Goal: Information Seeking & Learning: Compare options

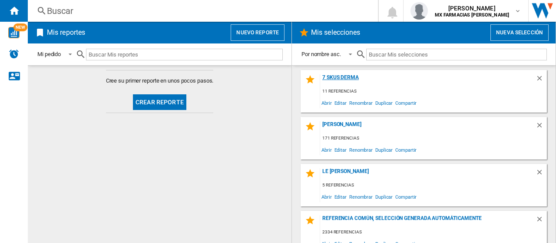
click at [337, 78] on div "7 SKUS DERMA" at bounding box center [427, 80] width 215 height 12
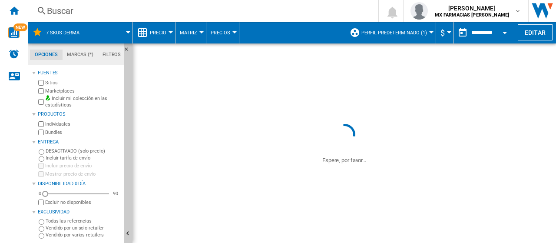
click at [405, 35] on span "Perfil predeterminado (1)" at bounding box center [394, 33] width 66 height 6
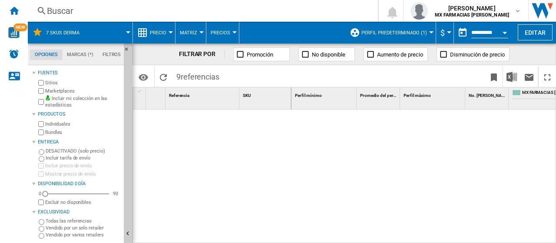
click at [386, 33] on md-backdrop at bounding box center [278, 121] width 556 height 243
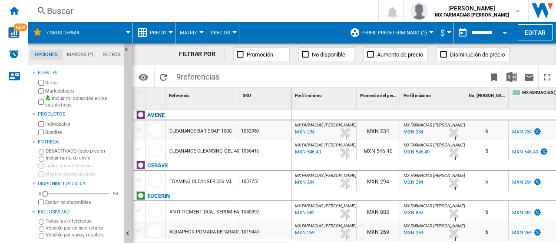
click at [375, 28] on md-backdrop at bounding box center [278, 121] width 556 height 243
click at [392, 40] on md-backdrop at bounding box center [278, 121] width 556 height 243
click at [393, 33] on md-backdrop at bounding box center [278, 121] width 556 height 243
click at [415, 35] on md-backdrop at bounding box center [278, 121] width 556 height 243
click at [427, 31] on md-backdrop at bounding box center [278, 121] width 556 height 243
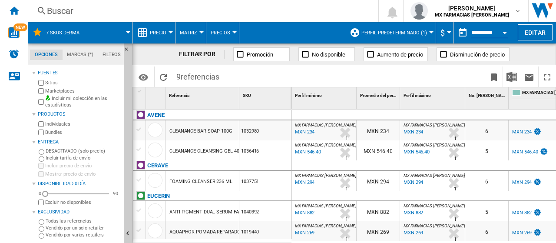
click at [373, 29] on md-backdrop at bounding box center [278, 121] width 556 height 243
click at [406, 33] on md-backdrop at bounding box center [278, 121] width 556 height 243
click at [396, 34] on md-backdrop at bounding box center [278, 121] width 556 height 243
click at [407, 30] on md-backdrop at bounding box center [278, 121] width 556 height 243
click at [393, 32] on md-backdrop at bounding box center [278, 121] width 556 height 243
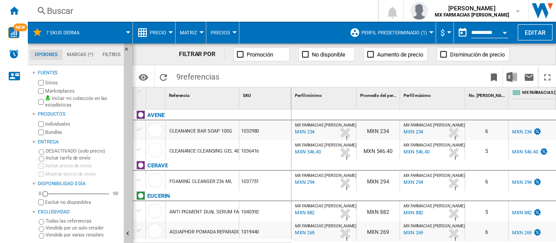
click at [405, 33] on md-backdrop at bounding box center [278, 121] width 556 height 243
click at [393, 26] on md-backdrop at bounding box center [278, 121] width 556 height 243
click at [392, 34] on md-backdrop at bounding box center [278, 121] width 556 height 243
click at [386, 28] on button "Perfil predeterminado (1)" at bounding box center [396, 33] width 70 height 22
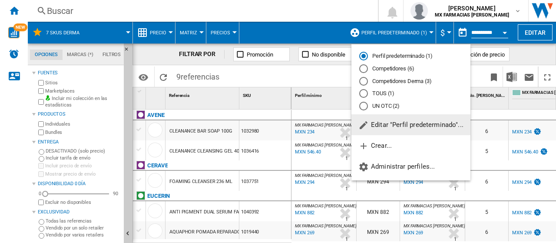
click at [396, 82] on md-radio-button "Competidores Derma (3)" at bounding box center [410, 81] width 103 height 8
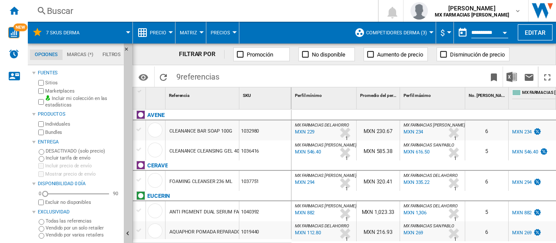
scroll to position [0, 152]
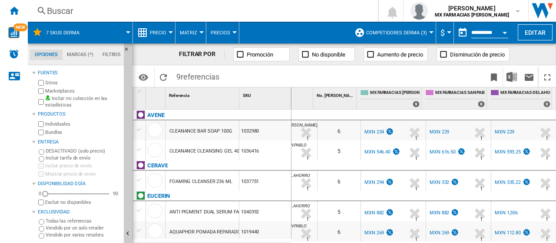
click at [438, 129] on div "MXN 229" at bounding box center [439, 132] width 20 height 6
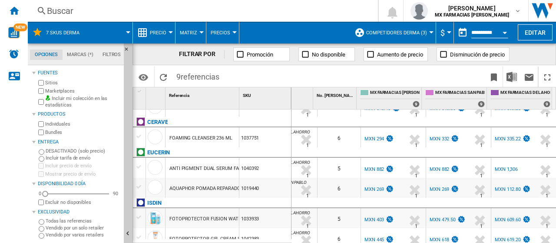
click at [231, 145] on div "FOAMING CLEANSER 236 ML" at bounding box center [201, 137] width 73 height 20
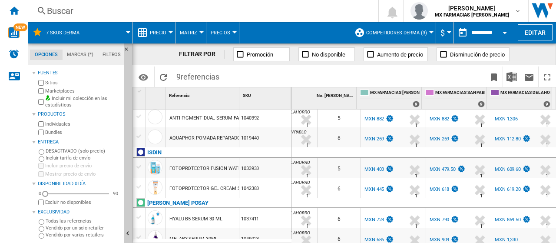
scroll to position [50, 0]
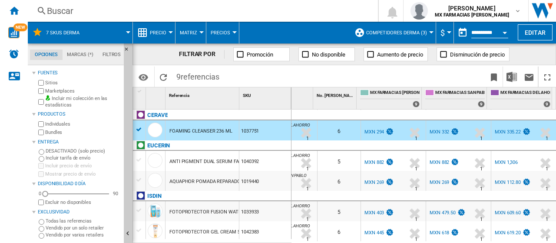
click at [398, 164] on div "%" at bounding box center [400, 163] width 4 height 10
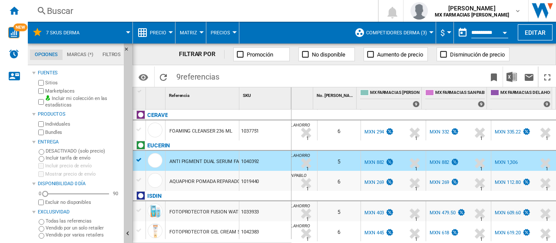
scroll to position [102, 0]
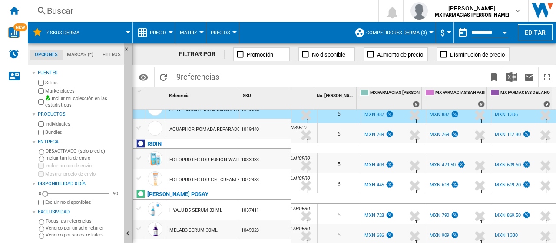
click at [398, 134] on div "%" at bounding box center [400, 135] width 4 height 10
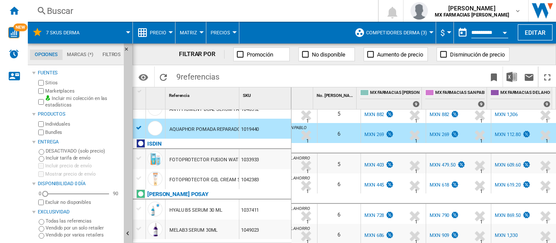
click at [501, 132] on div "MXN 112.80" at bounding box center [508, 135] width 26 height 6
click at [438, 132] on div "MXN 269" at bounding box center [439, 135] width 20 height 6
click at [398, 163] on div "%" at bounding box center [400, 166] width 4 height 10
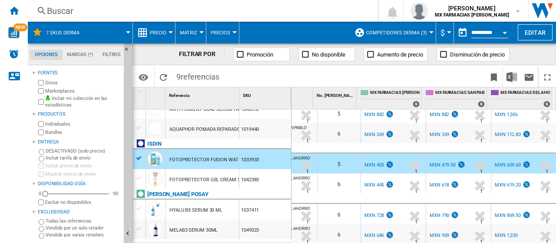
click at [347, 178] on div "6" at bounding box center [338, 183] width 43 height 20
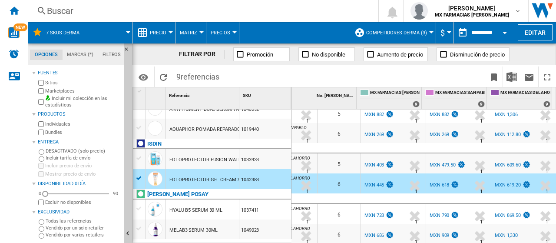
click at [439, 182] on div "MXN 618" at bounding box center [439, 185] width 20 height 6
click at [343, 206] on div "6" at bounding box center [338, 214] width 43 height 20
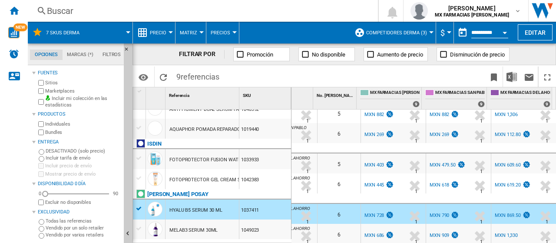
click at [523, 232] on div "MX FARMACIAS DEL AHORRO +93.9 % MXN 1,330 % N/A 1 MX FARMACIAS DEL AHORRO" at bounding box center [524, 236] width 62 height 20
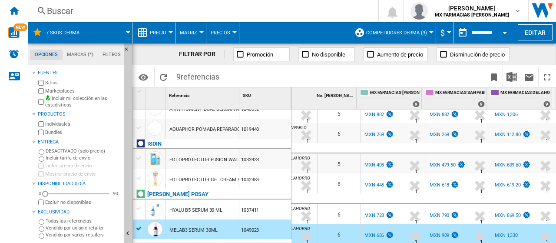
click at [270, 207] on div "1037411" at bounding box center [265, 209] width 52 height 20
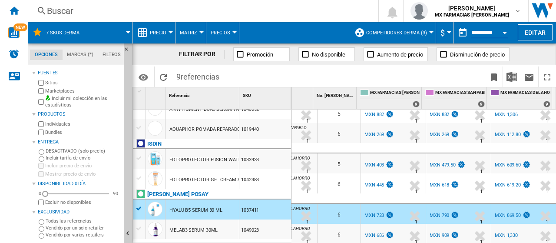
scroll to position [59, 0]
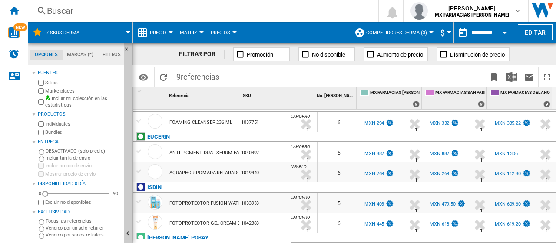
click at [333, 168] on div "6" at bounding box center [338, 172] width 43 height 20
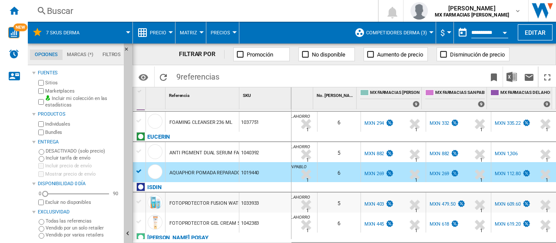
scroll to position [0, 0]
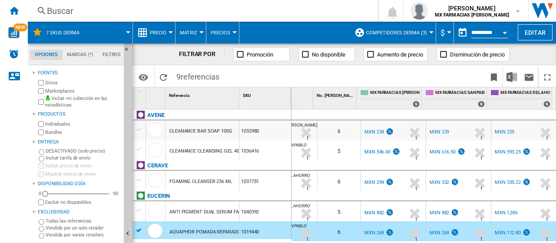
click at [510, 180] on div "MXN 335.22" at bounding box center [508, 182] width 26 height 6
click at [442, 181] on div "MXN 332" at bounding box center [439, 182] width 20 height 6
click at [506, 153] on div "MXN 593.25" at bounding box center [508, 152] width 26 height 6
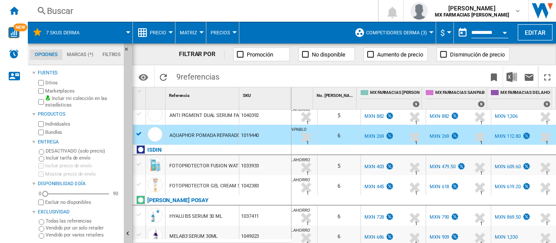
scroll to position [102, 0]
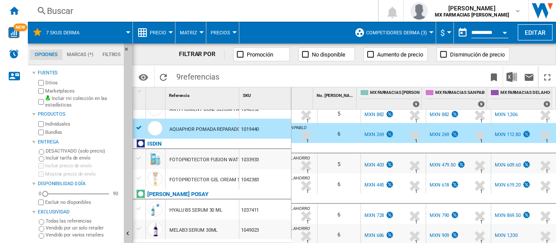
click at [507, 212] on div "MXN 869.50" at bounding box center [508, 215] width 26 height 6
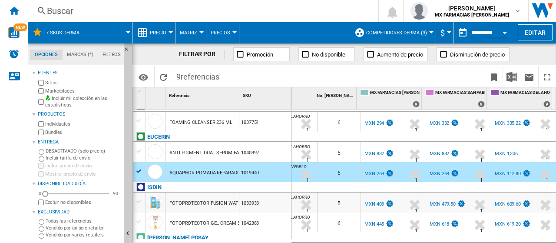
scroll to position [0, 0]
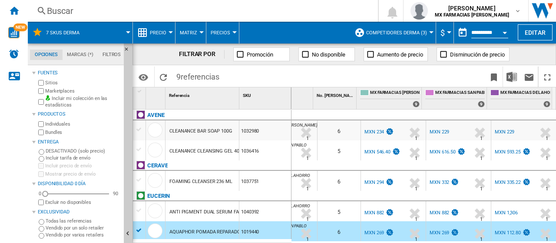
click at [265, 151] on div "1036416" at bounding box center [265, 150] width 52 height 20
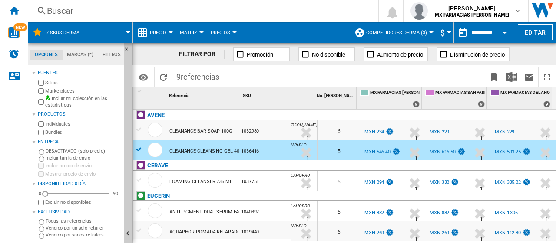
scroll to position [102, 0]
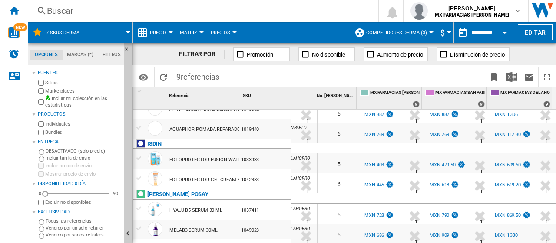
click at [463, 181] on div "%" at bounding box center [465, 186] width 4 height 10
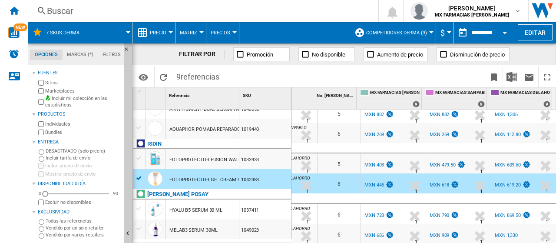
scroll to position [0, 0]
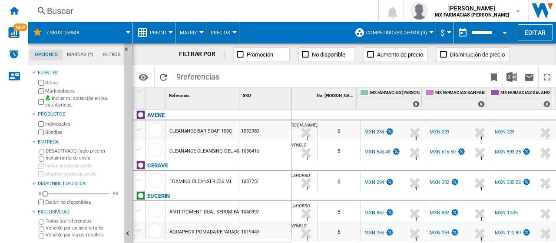
click at [431, 151] on div "MXN 616.50" at bounding box center [442, 152] width 26 height 6
